Goal: Information Seeking & Learning: Learn about a topic

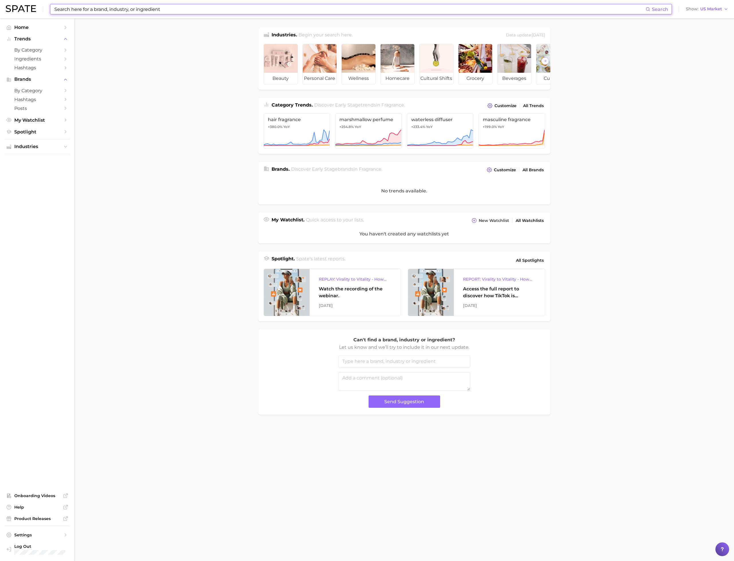
click at [119, 5] on input at bounding box center [350, 9] width 592 height 10
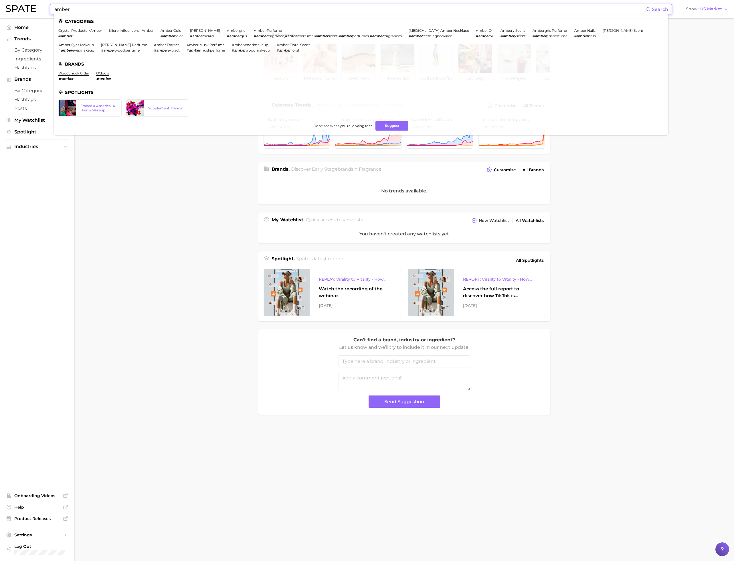
type input "amber"
click at [267, 26] on ul "Categories crystal products > amber # amber micro influencers > amber amber col…" at bounding box center [361, 74] width 614 height 121
click at [267, 28] on link "amber perfume" at bounding box center [268, 30] width 28 height 4
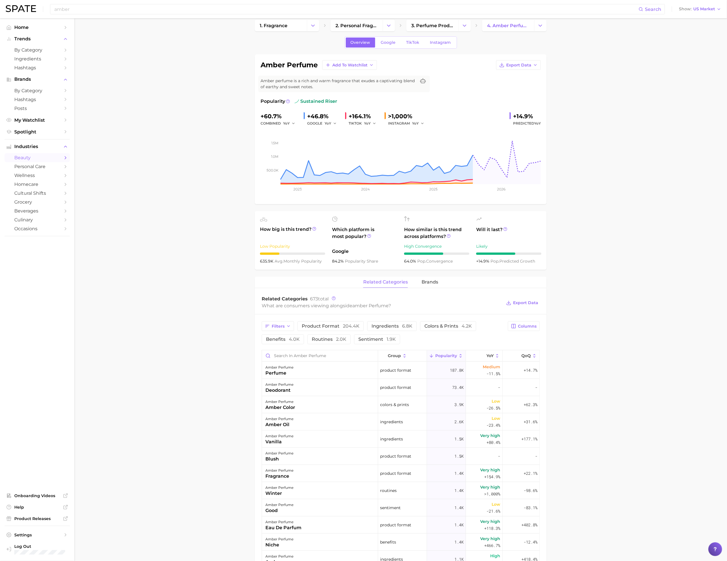
scroll to position [9, 0]
drag, startPoint x: 114, startPoint y: 342, endPoint x: 80, endPoint y: 306, distance: 50.0
click at [114, 342] on main "1. fragrance 2. personal fragrance 3. perfume products 4. amber perfume Overvie…" at bounding box center [400, 477] width 653 height 935
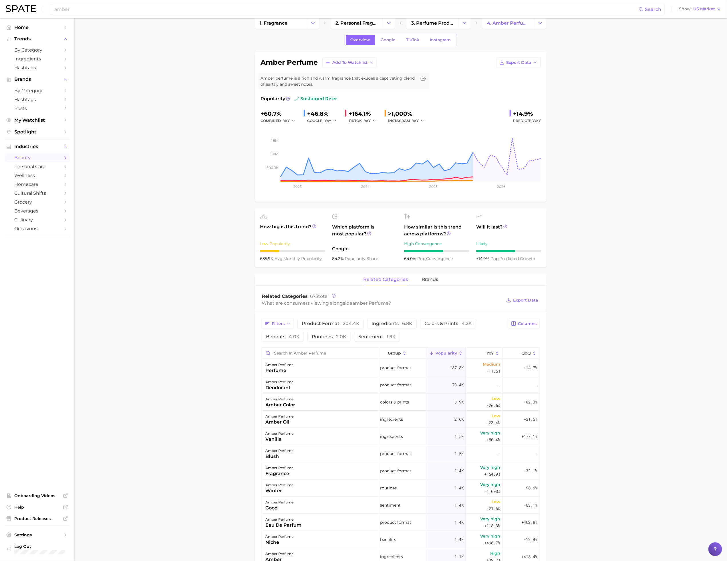
scroll to position [13, 0]
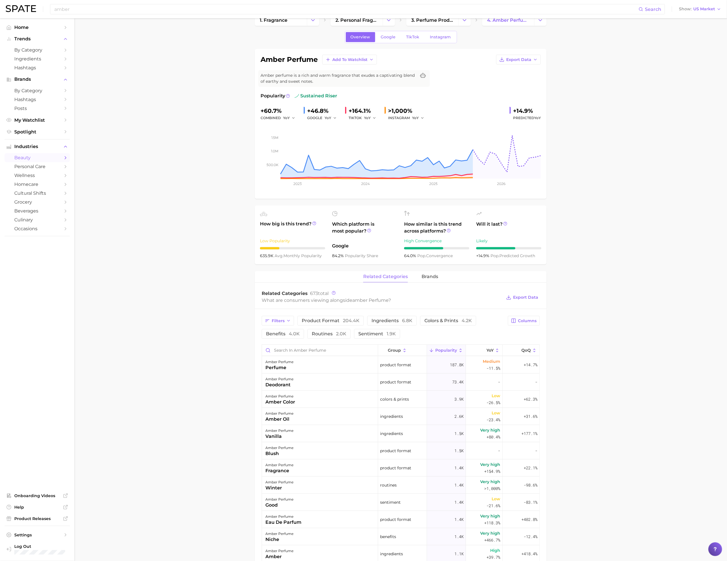
click at [187, 305] on main "1. fragrance 2. personal fragrance 3. perfume products 4. amber perfume Overvie…" at bounding box center [400, 472] width 653 height 935
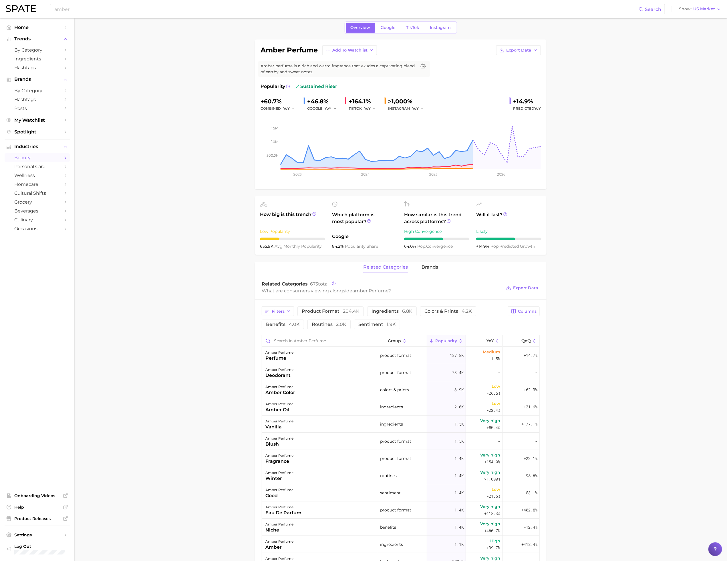
scroll to position [26, 0]
